Goal: Find specific page/section: Find specific page/section

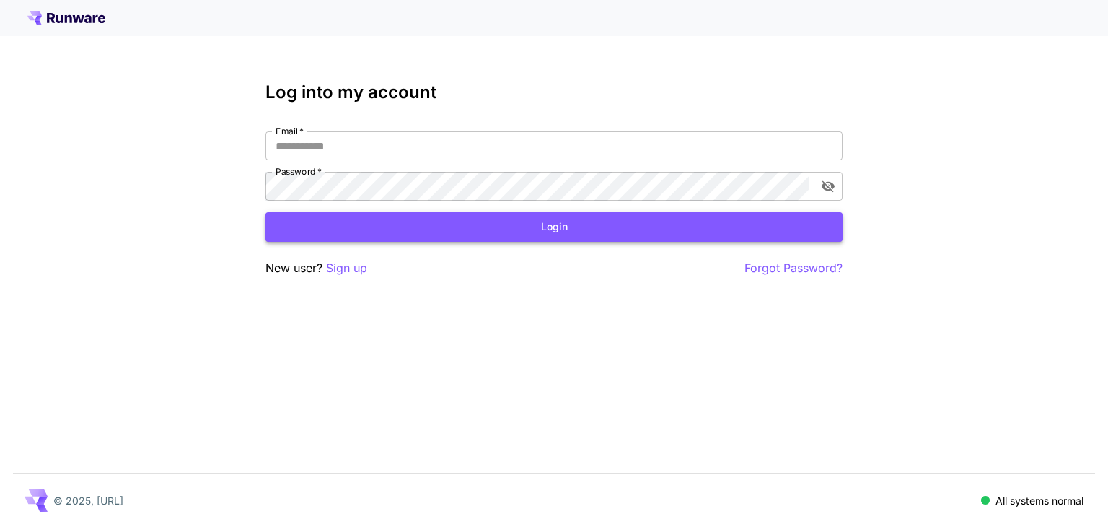
type input "**********"
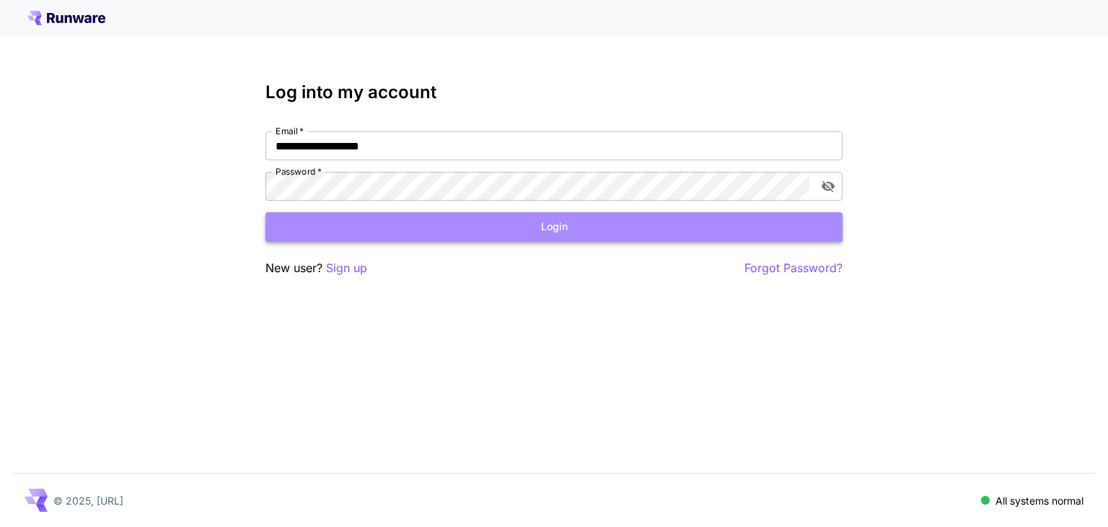
click at [571, 229] on button "Login" at bounding box center [553, 227] width 577 height 30
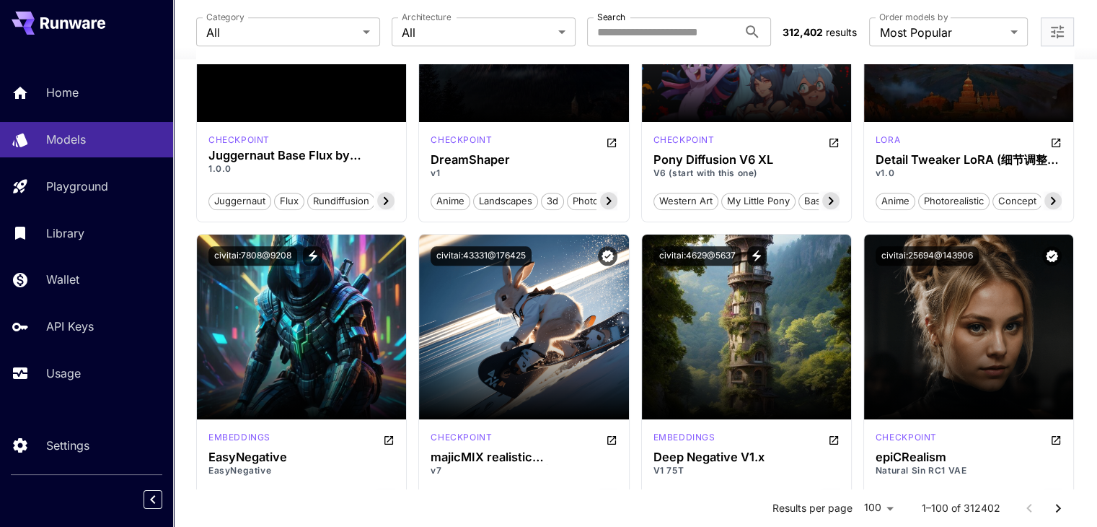
scroll to position [1783, 0]
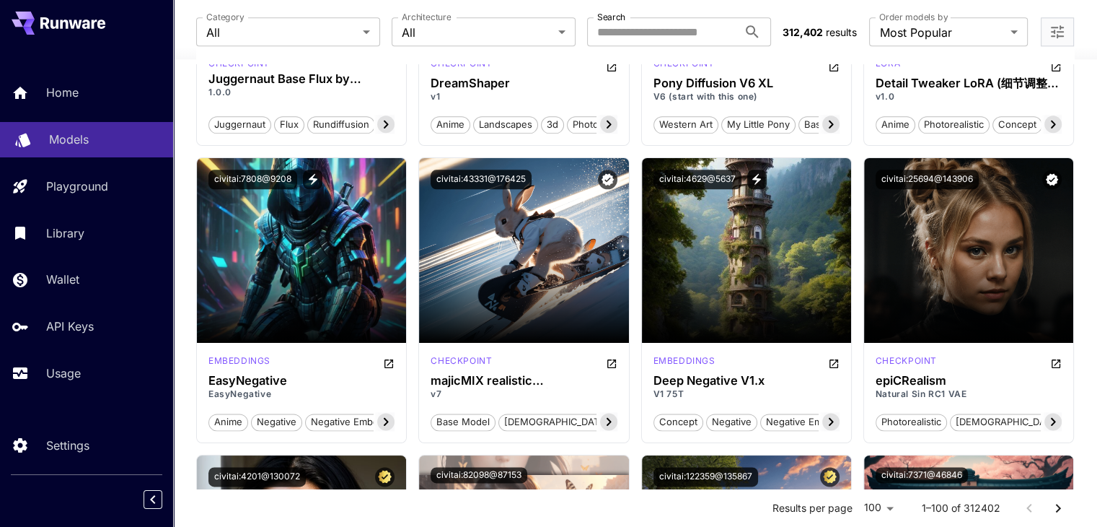
click at [98, 141] on div "Models" at bounding box center [105, 139] width 113 height 17
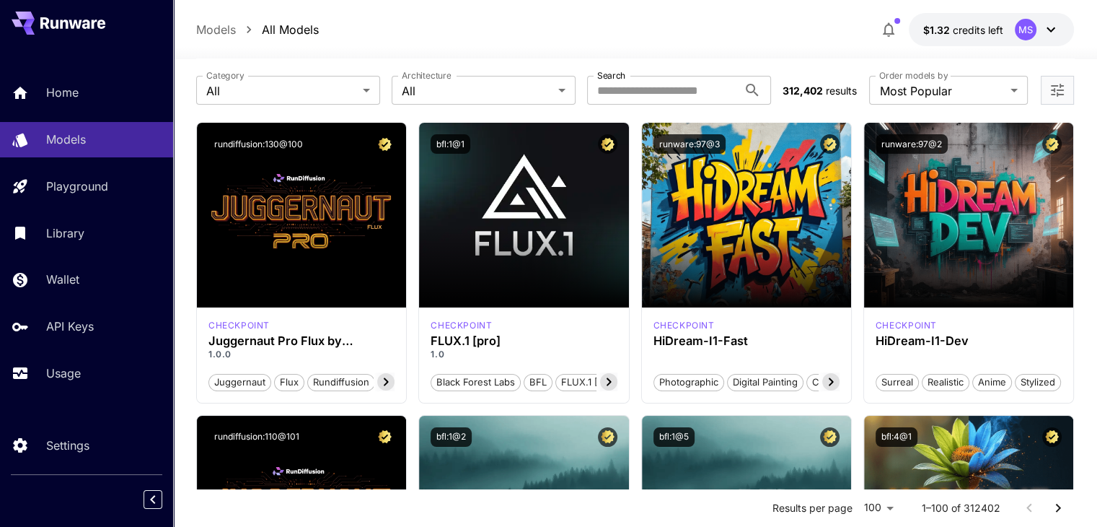
scroll to position [0, 0]
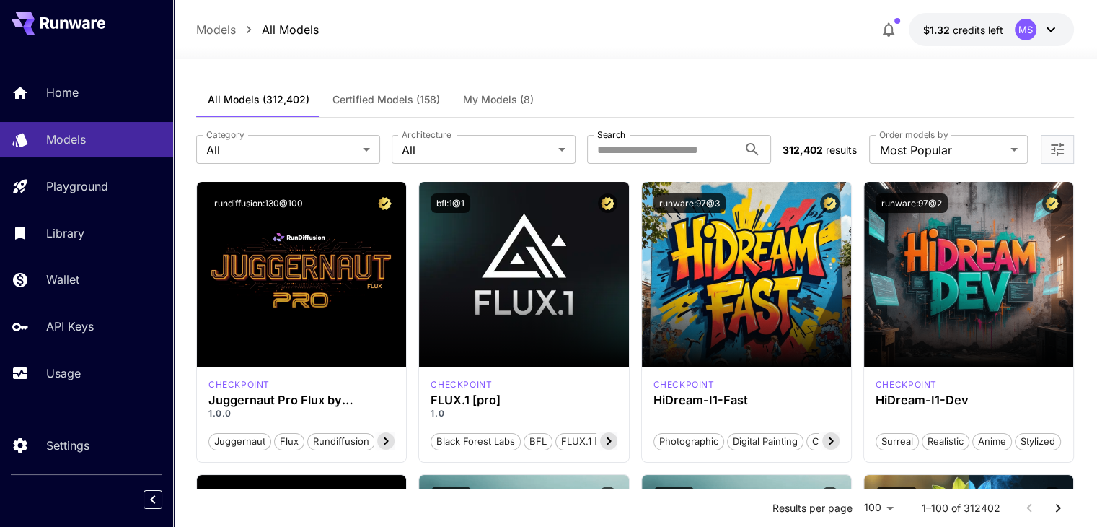
click at [228, 25] on p "Models" at bounding box center [216, 29] width 40 height 17
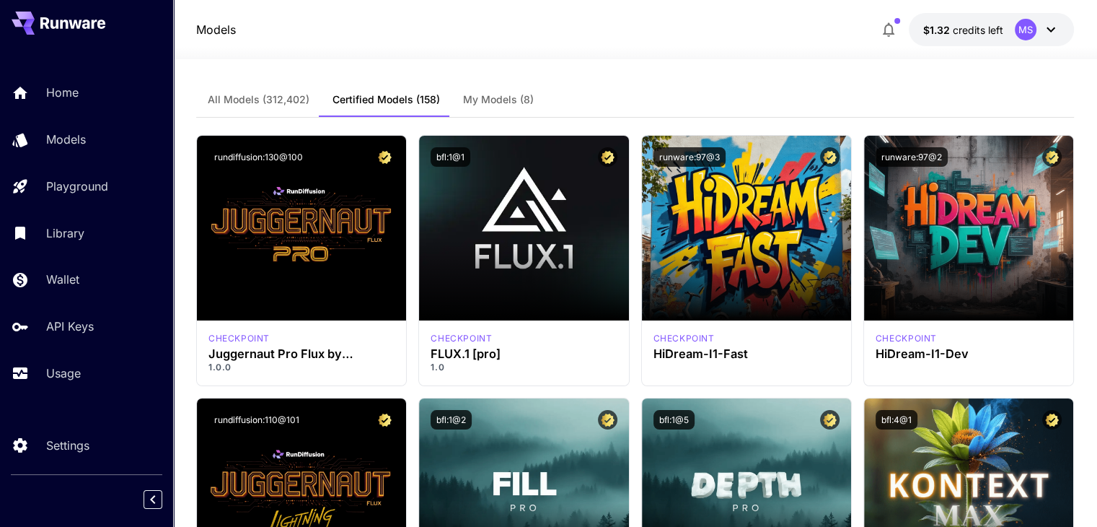
click at [260, 105] on span "All Models (312,402)" at bounding box center [259, 99] width 102 height 13
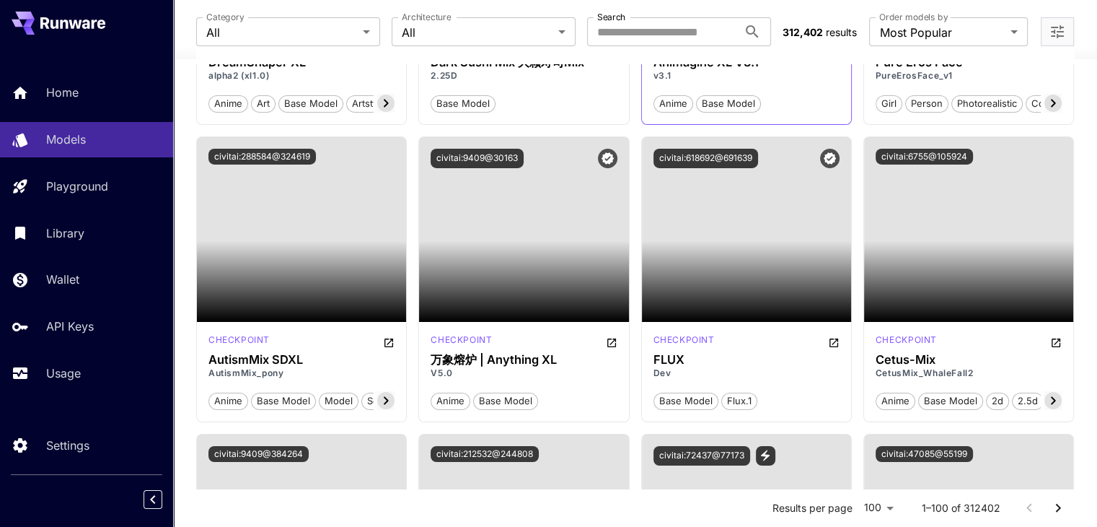
scroll to position [5067, 0]
